Goal: Task Accomplishment & Management: Manage account settings

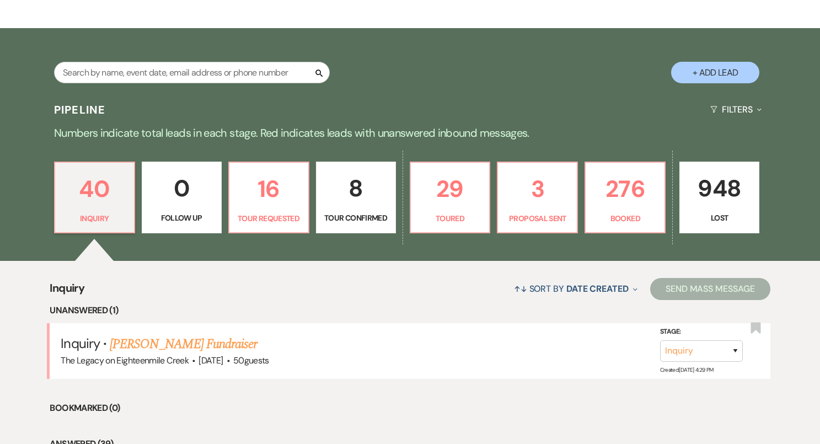
scroll to position [187, 0]
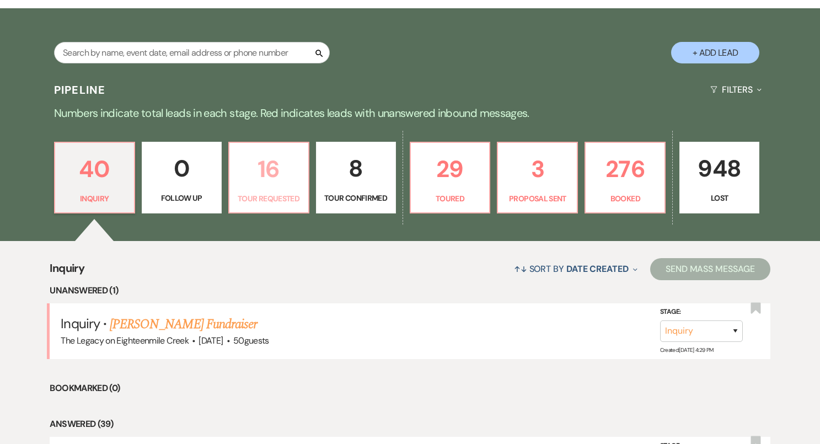
click at [288, 191] on link "16 Tour Requested" at bounding box center [268, 178] width 81 height 72
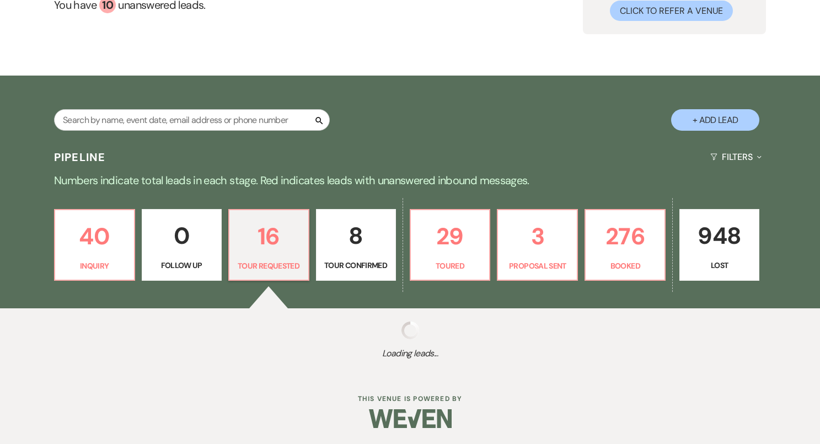
select select "2"
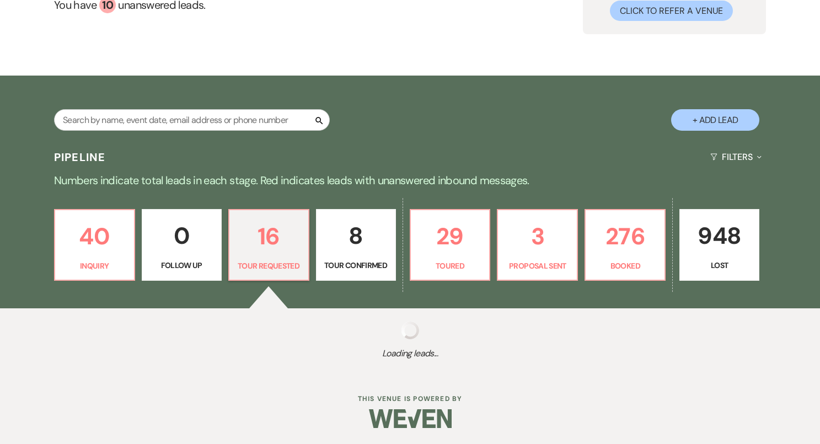
select select "2"
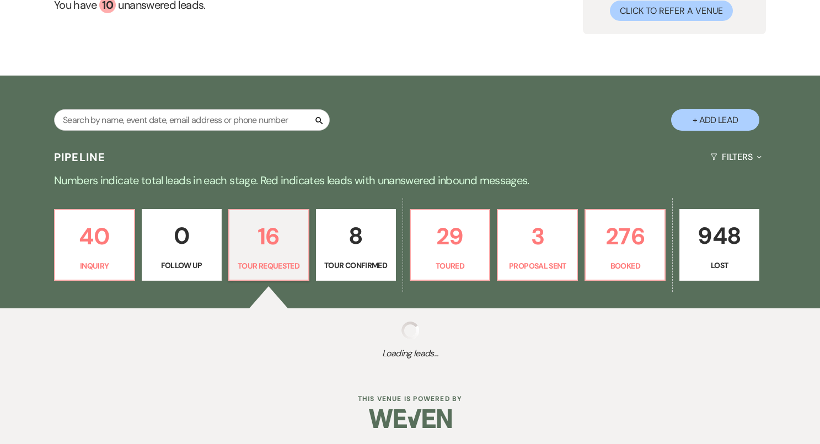
select select "2"
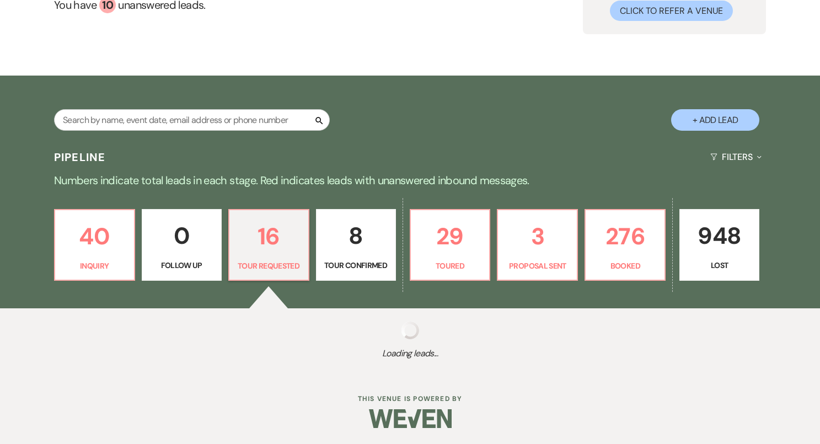
select select "2"
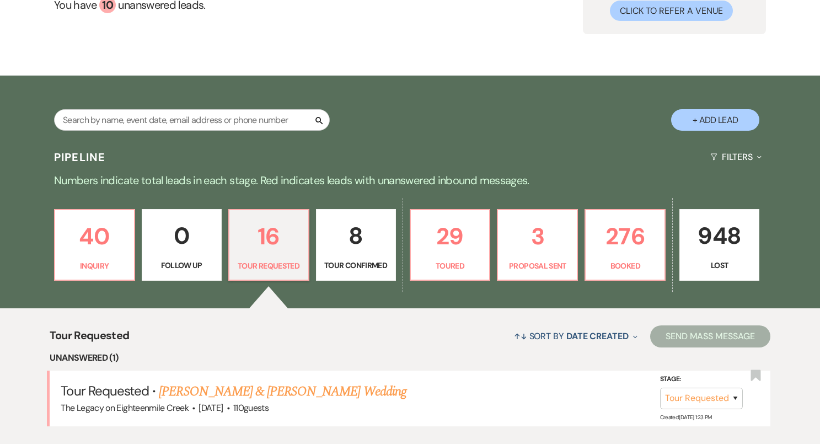
scroll to position [187, 0]
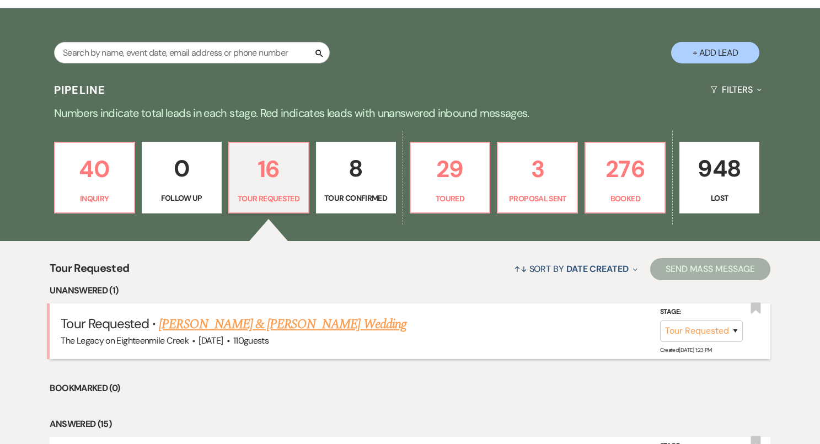
click at [291, 330] on link "[PERSON_NAME] & [PERSON_NAME] Wedding" at bounding box center [282, 324] width 247 height 20
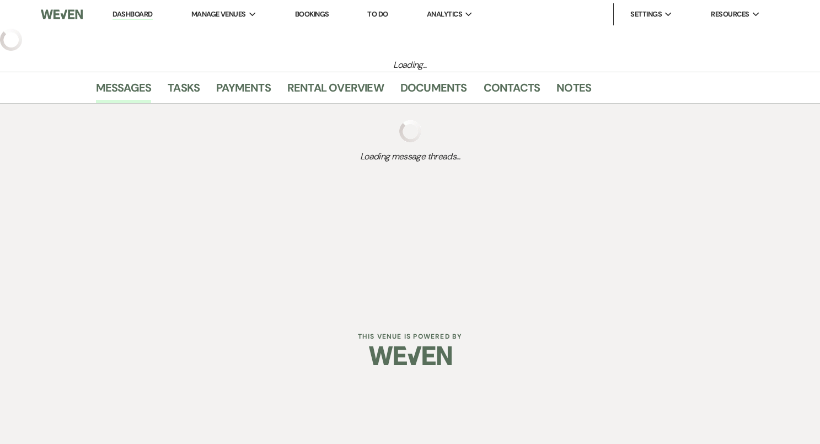
select select "2"
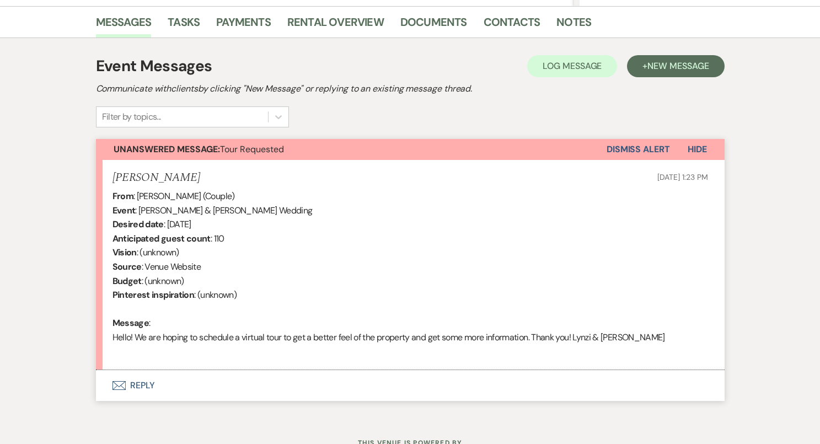
scroll to position [315, 0]
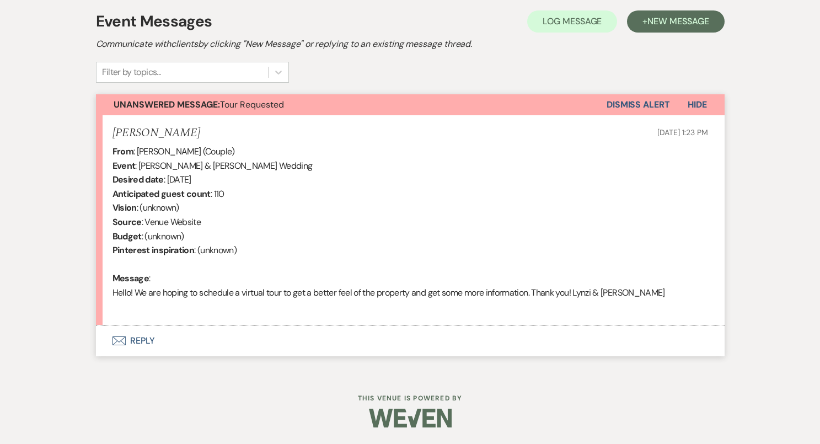
select select "5"
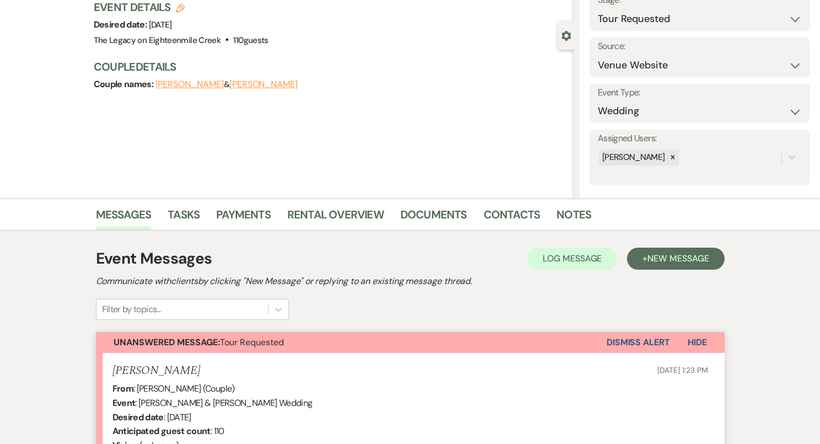
scroll to position [0, 0]
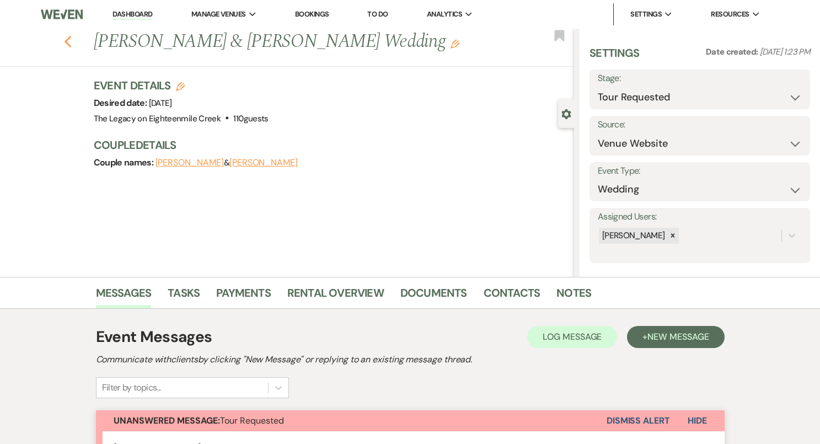
click at [68, 42] on icon "Previous" at bounding box center [68, 41] width 8 height 13
select select "2"
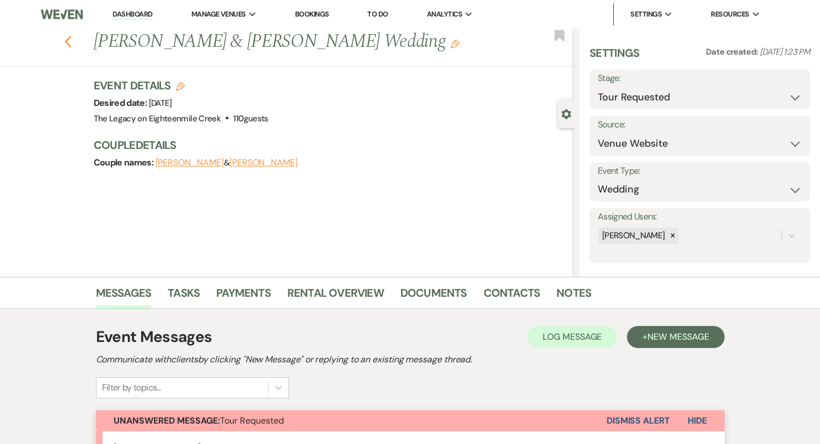
select select "2"
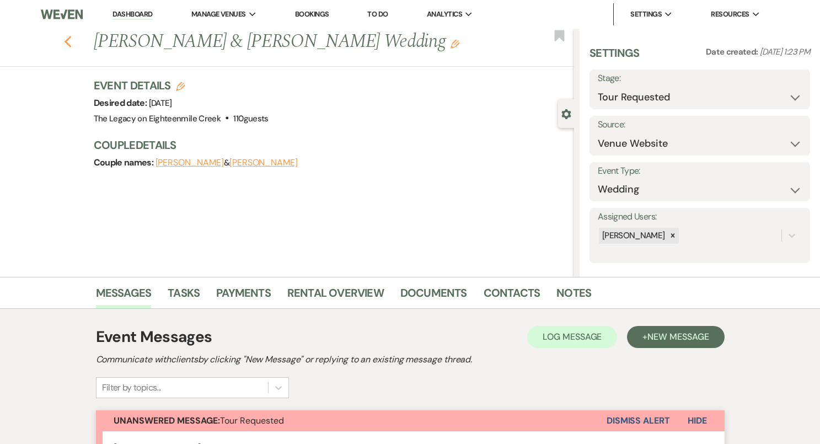
select select "2"
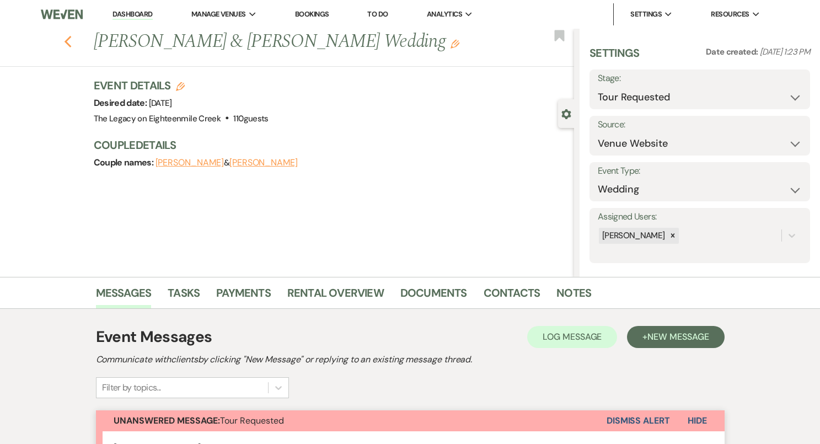
select select "2"
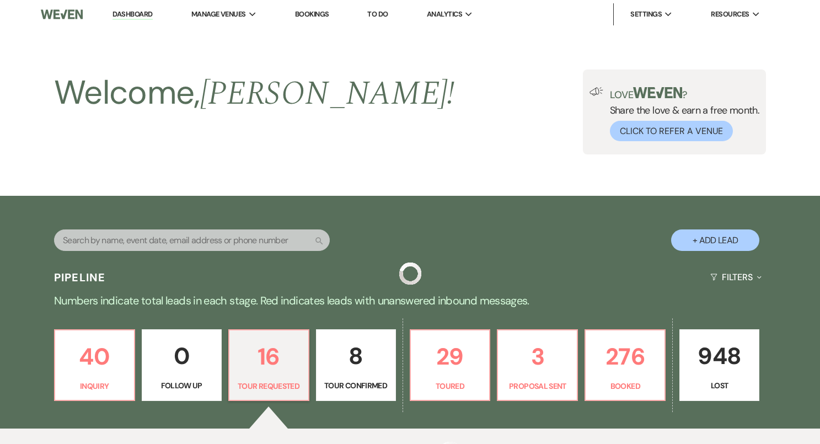
scroll to position [187, 0]
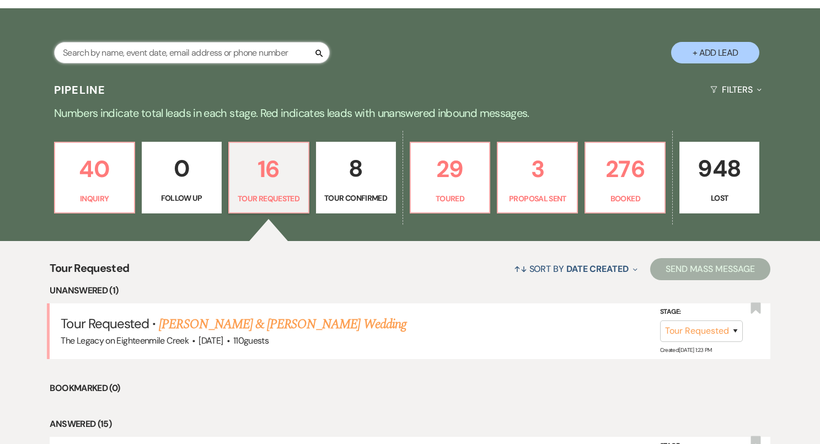
click at [177, 58] on input "text" at bounding box center [192, 53] width 276 height 22
type input "[PERSON_NAME]"
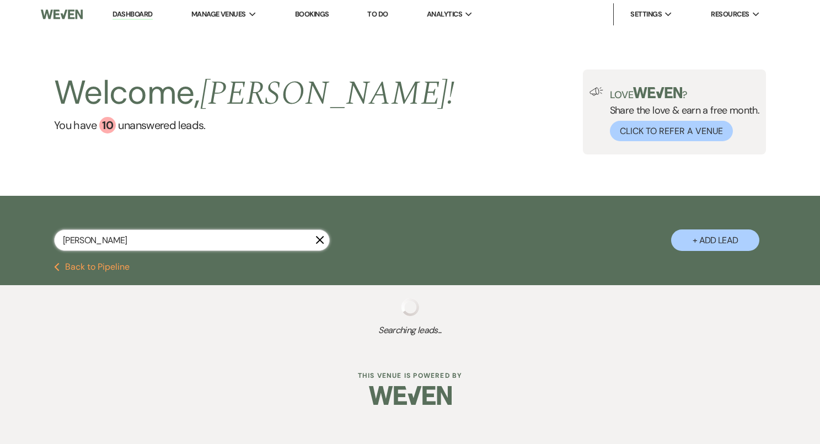
select select "5"
select select "8"
select select "5"
select select "8"
select select "5"
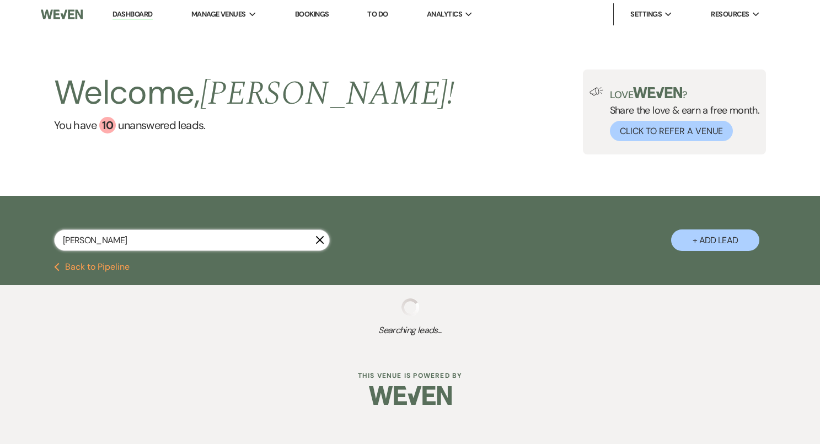
select select "8"
select select "5"
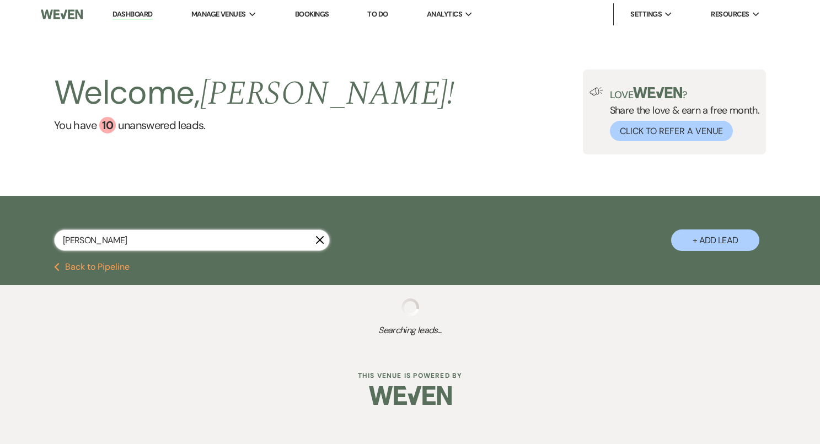
select select "8"
select select "5"
select select "8"
select select "4"
select select "8"
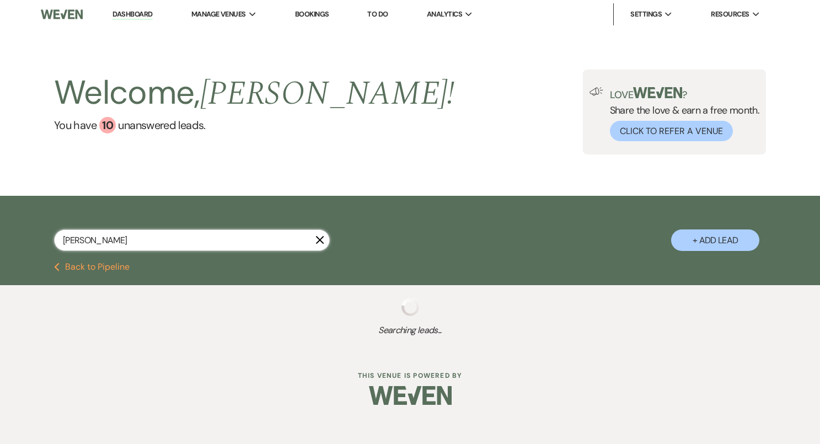
select select "8"
select select "10"
select select "8"
select select "10"
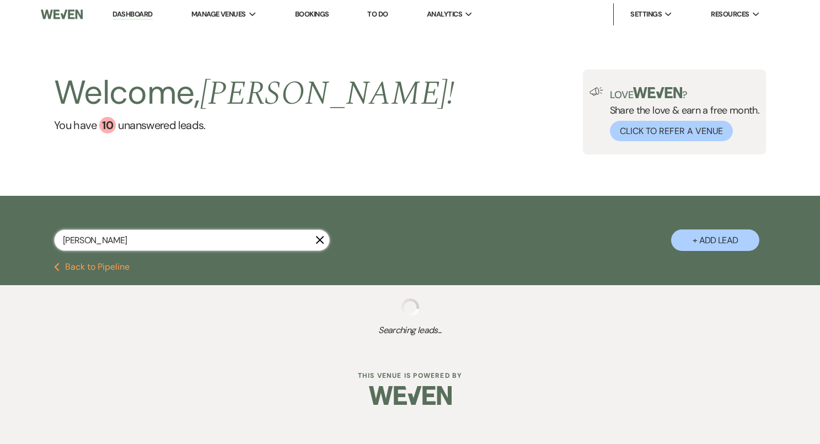
select select "8"
select select "10"
select select "8"
select select "6"
select select "8"
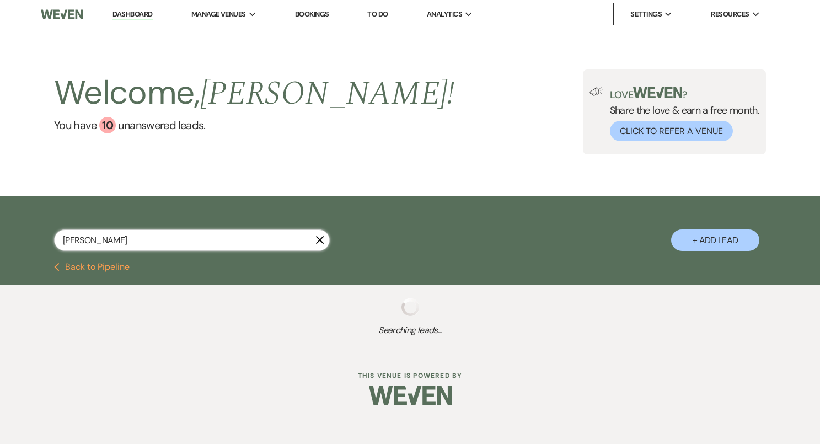
select select "3"
select select "8"
select select "5"
select select "8"
select select "5"
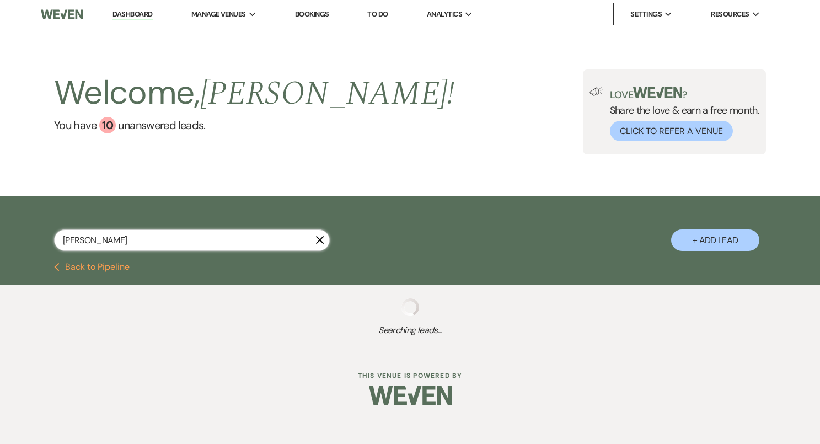
select select "8"
select select "6"
select select "8"
select select "5"
select select "8"
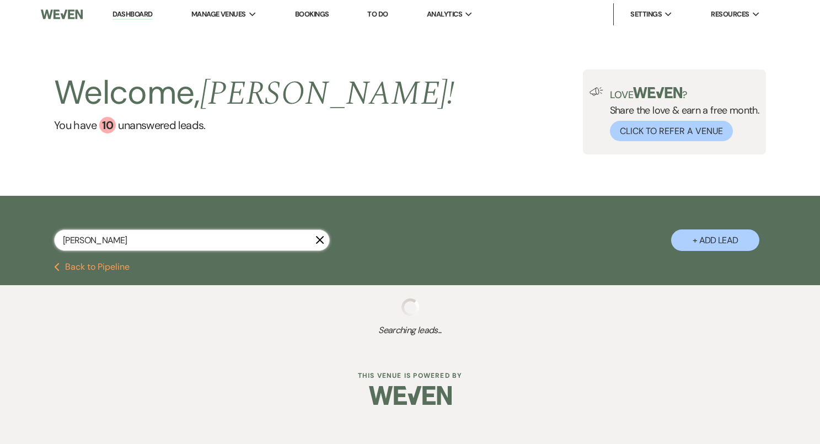
select select "5"
select select "8"
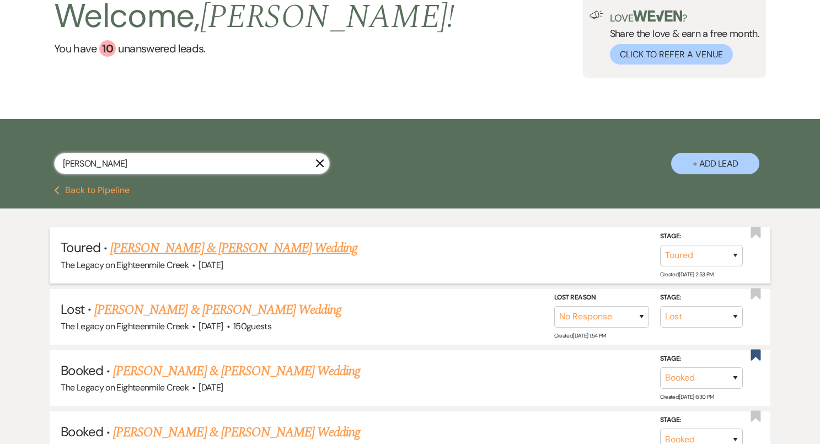
scroll to position [77, 0]
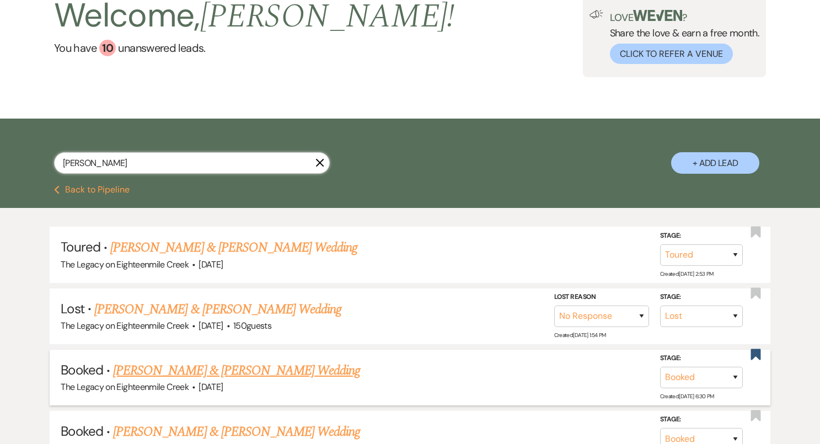
type input "[PERSON_NAME]"
click at [232, 366] on link "[PERSON_NAME] & [PERSON_NAME] Wedding" at bounding box center [236, 371] width 247 height 20
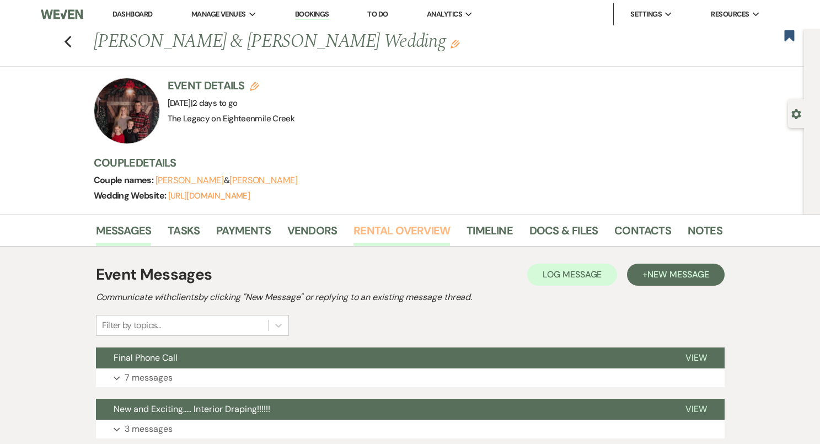
click at [374, 231] on link "Rental Overview" at bounding box center [401, 234] width 96 height 24
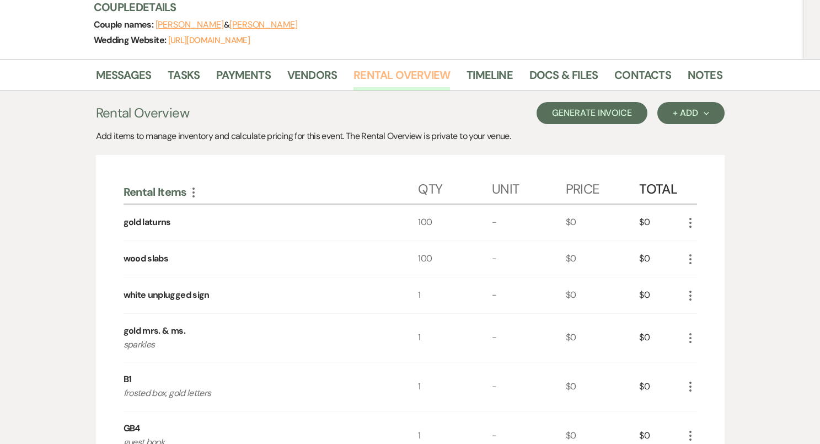
scroll to position [135, 0]
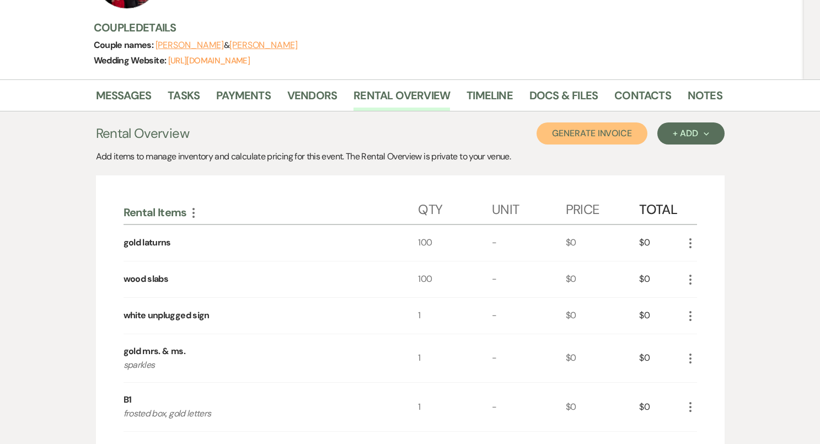
click at [606, 137] on button "Generate Invoice" at bounding box center [591, 133] width 111 height 22
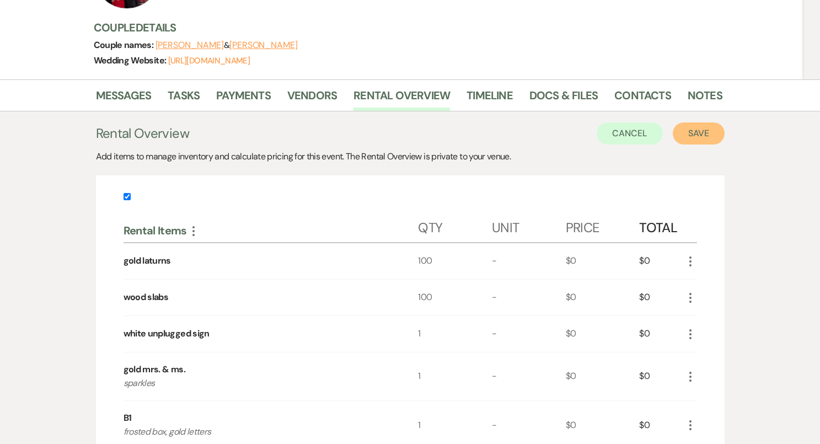
click at [697, 132] on button "Save" at bounding box center [699, 133] width 52 height 22
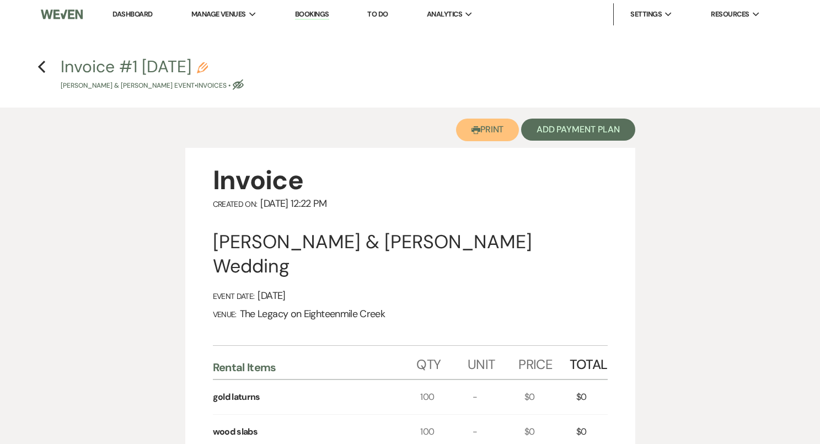
click at [485, 122] on button "Printer Print" at bounding box center [487, 130] width 63 height 23
click at [49, 70] on h4 "Previous Invoice #1 [DATE] Pencil [PERSON_NAME] & [PERSON_NAME] Event • Invoice…" at bounding box center [410, 73] width 794 height 36
click at [47, 70] on h4 "Previous Invoice #1 [DATE] Pencil [PERSON_NAME] & [PERSON_NAME] Event • Invoice…" at bounding box center [410, 73] width 794 height 36
click at [41, 69] on use "button" at bounding box center [41, 67] width 7 height 12
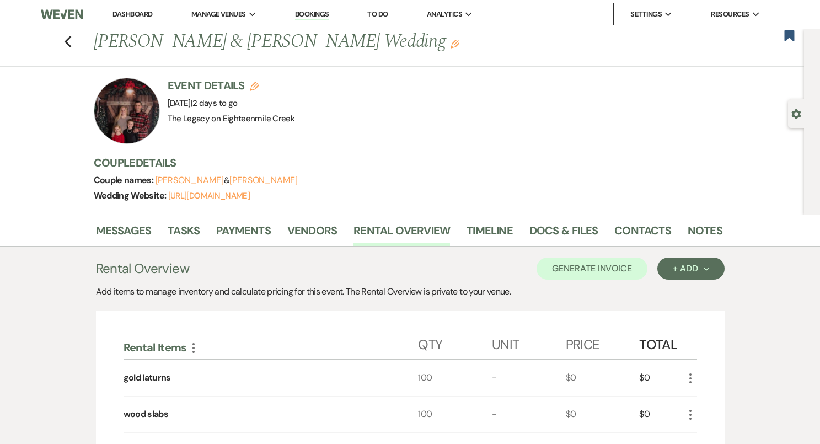
scroll to position [433, 0]
